Goal: Information Seeking & Learning: Learn about a topic

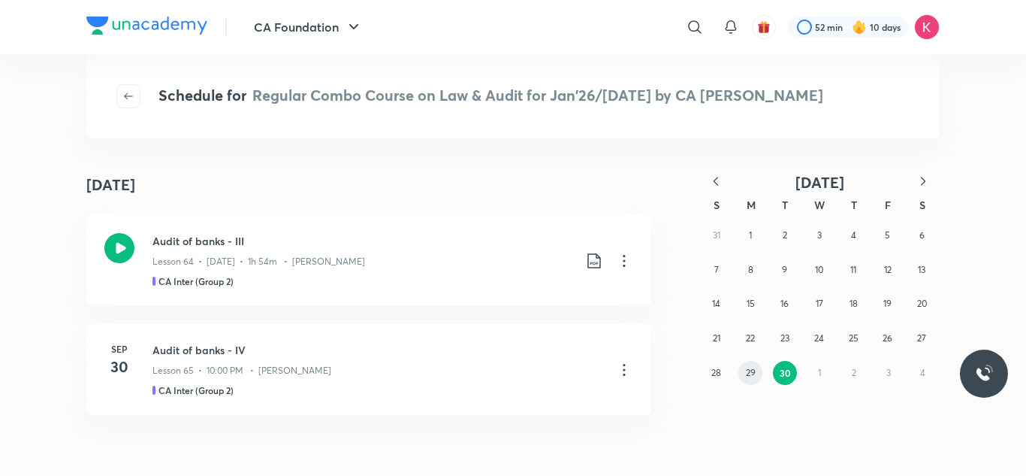
click at [757, 376] on button "29" at bounding box center [750, 373] width 24 height 24
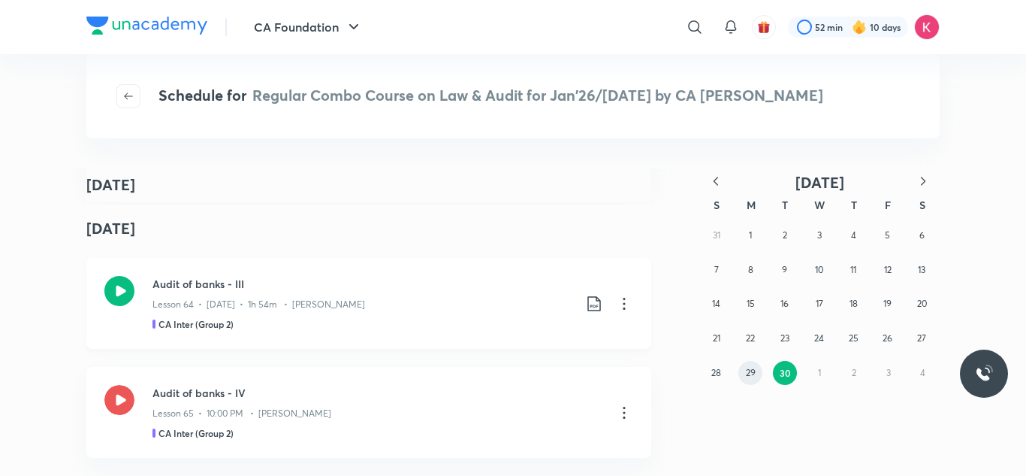
scroll to position [231, 0]
click at [623, 297] on icon at bounding box center [624, 303] width 2 height 12
click at [120, 283] on div at bounding box center [513, 238] width 1026 height 476
click at [210, 281] on h3 "Audit of banks - III" at bounding box center [363, 284] width 421 height 16
click at [587, 299] on icon at bounding box center [594, 303] width 18 height 18
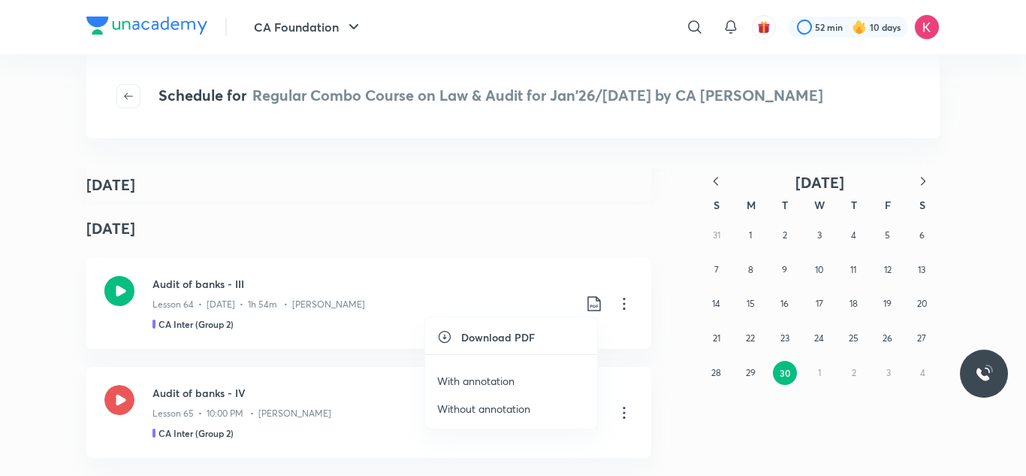
click at [487, 381] on p "With annotation" at bounding box center [475, 381] width 77 height 16
